Goal: Check status: Check status

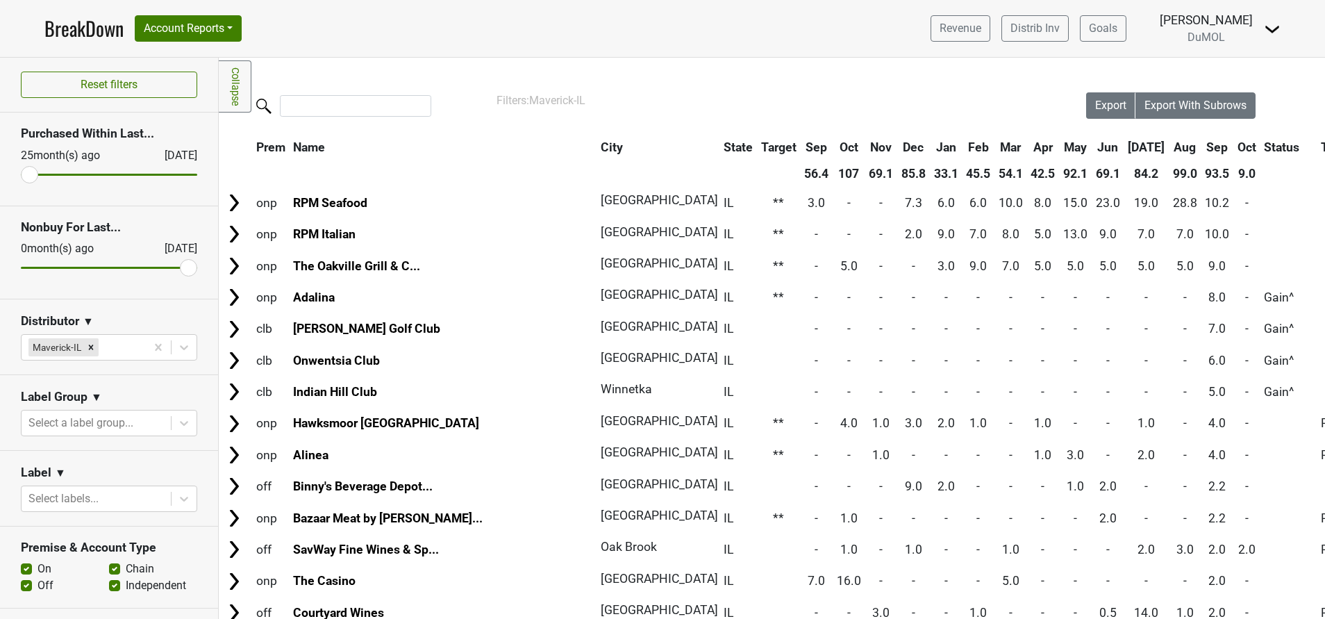
scroll to position [250, 0]
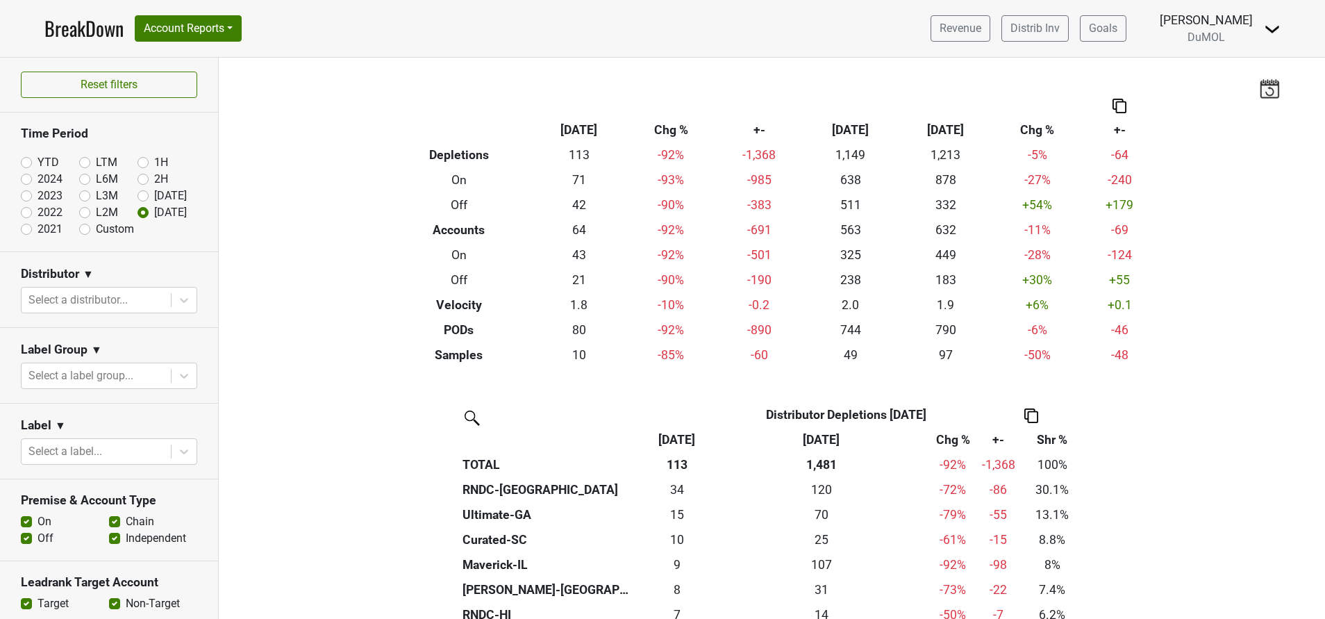
scroll to position [135, 0]
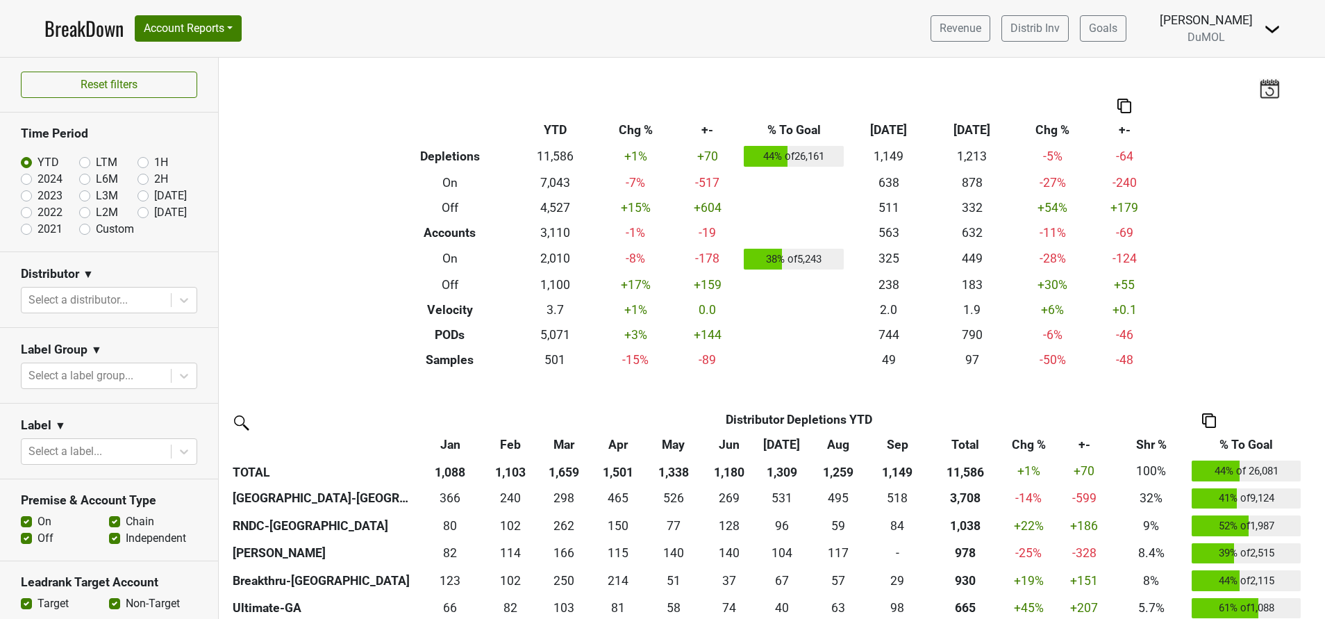
click at [154, 193] on label "Sep '25" at bounding box center [170, 195] width 33 height 17
click at [137, 193] on input "Sep '25" at bounding box center [165, 194] width 56 height 14
radio input "true"
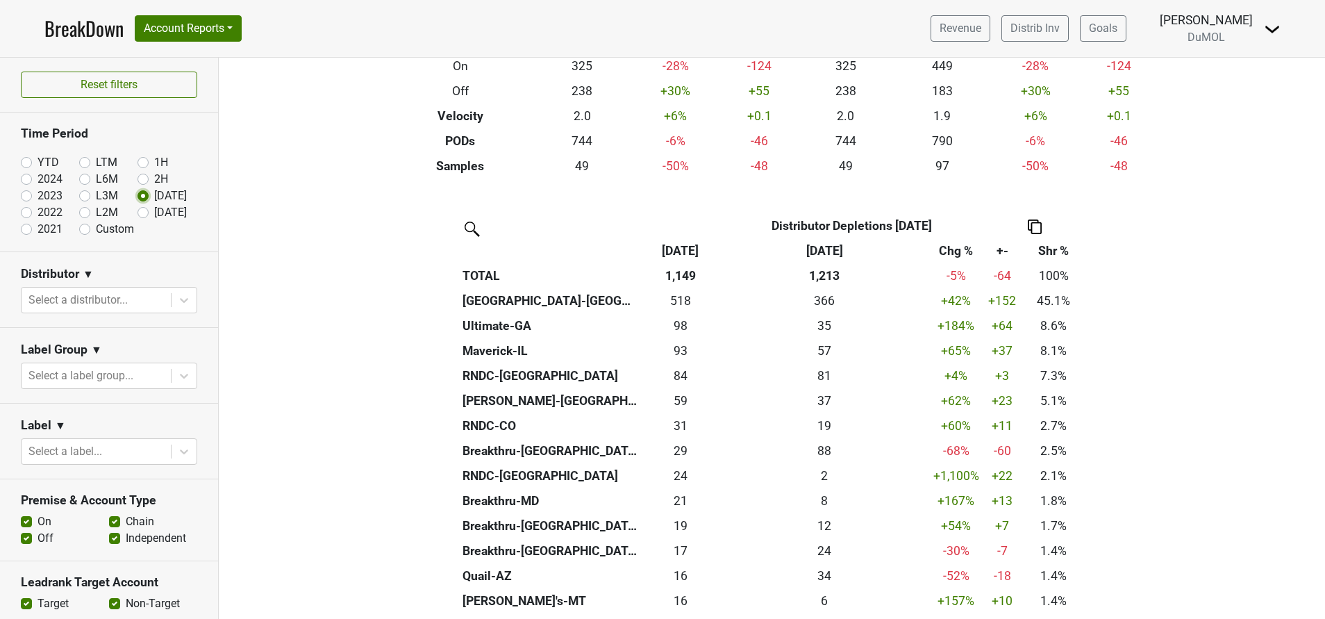
scroll to position [187, 0]
click at [154, 217] on label "[DATE]" at bounding box center [170, 212] width 33 height 17
click at [137, 217] on input "[DATE]" at bounding box center [165, 211] width 56 height 14
radio input "true"
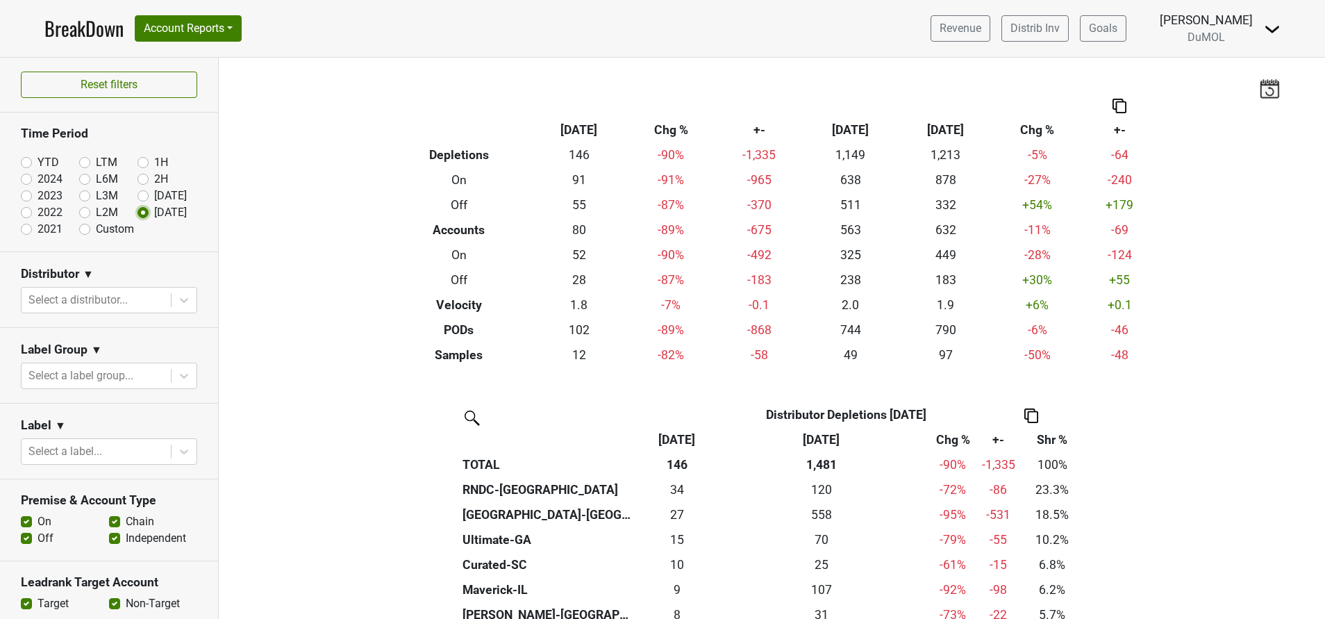
scroll to position [121, 0]
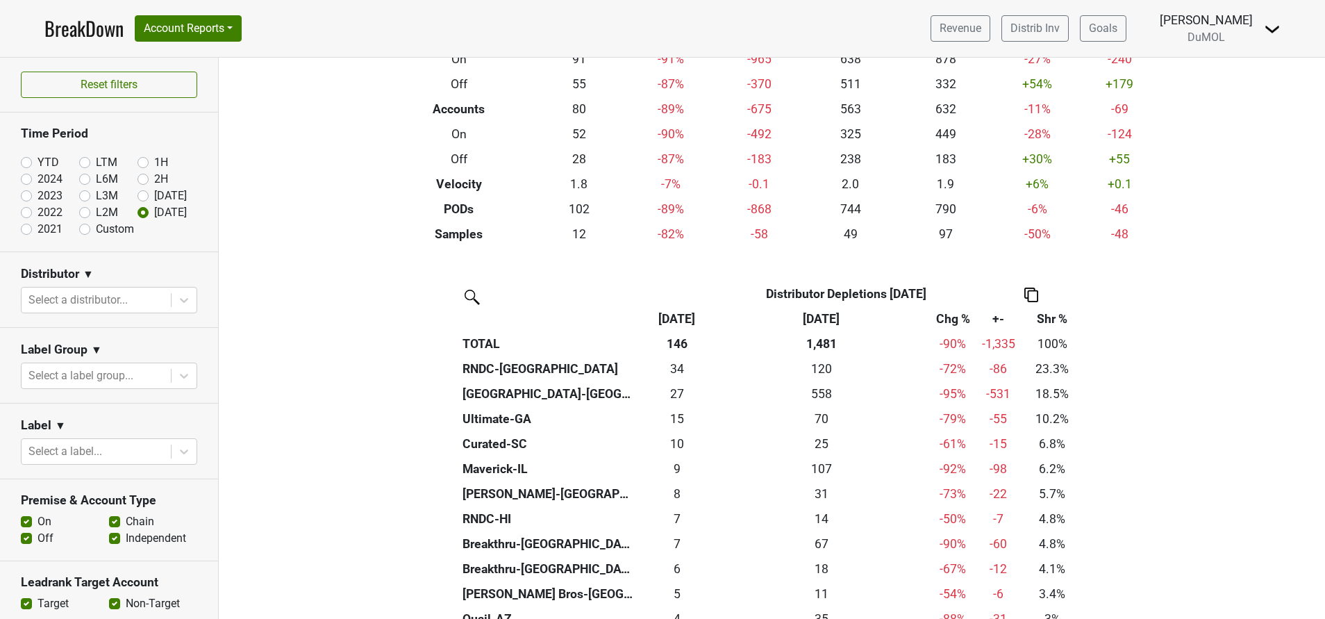
click at [154, 192] on label "Sep '25" at bounding box center [170, 195] width 33 height 17
click at [137, 192] on input "Sep '25" at bounding box center [165, 194] width 56 height 14
radio input "true"
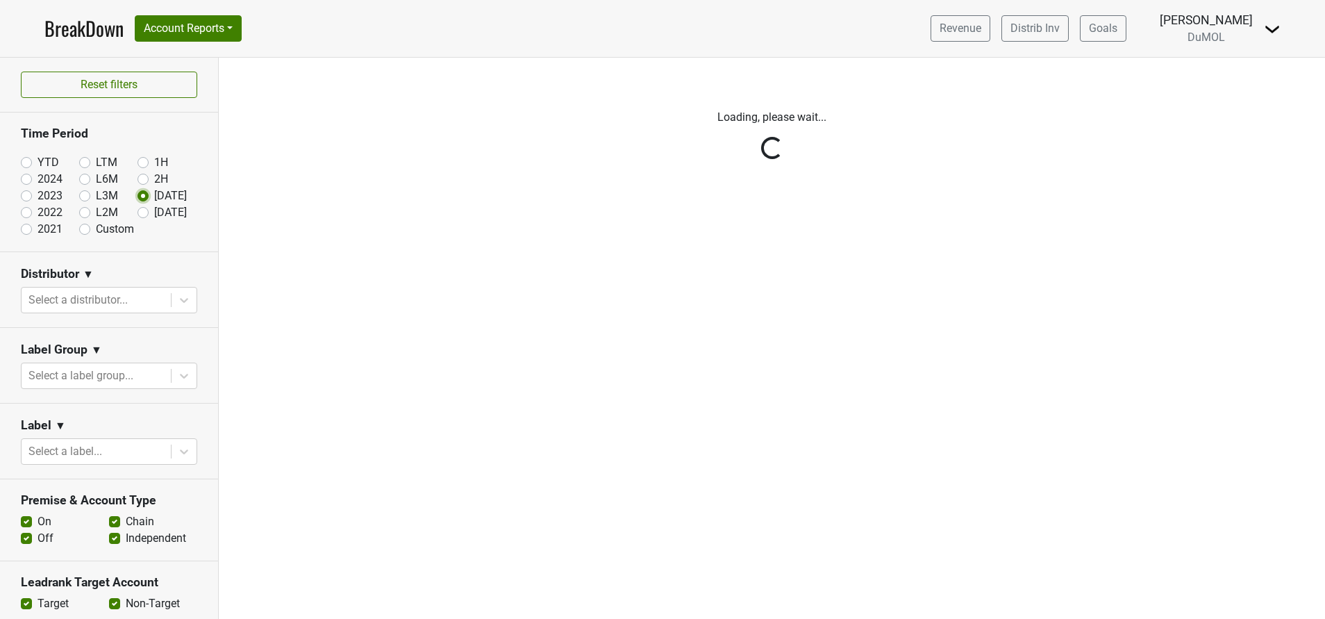
scroll to position [0, 0]
